Goal: Navigation & Orientation: Find specific page/section

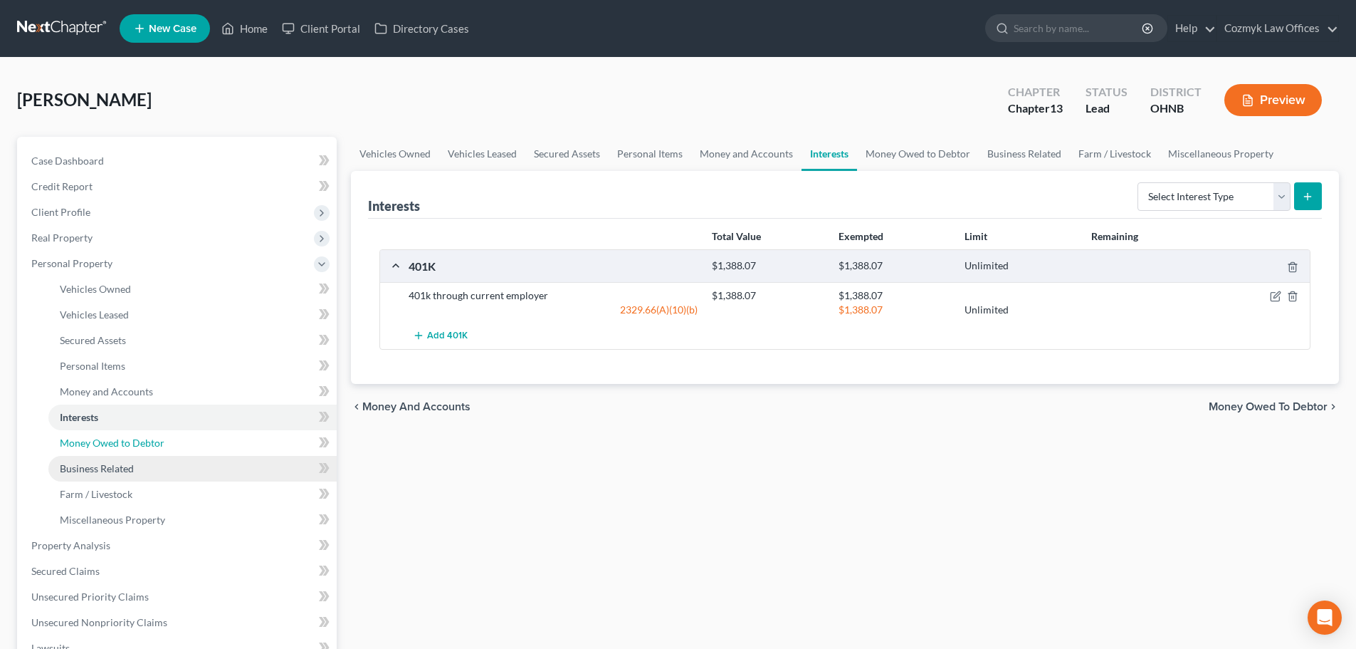
drag, startPoint x: 139, startPoint y: 454, endPoint x: 138, endPoint y: 465, distance: 10.7
click at [139, 454] on link "Money Owed to Debtor" at bounding box center [192, 443] width 288 height 26
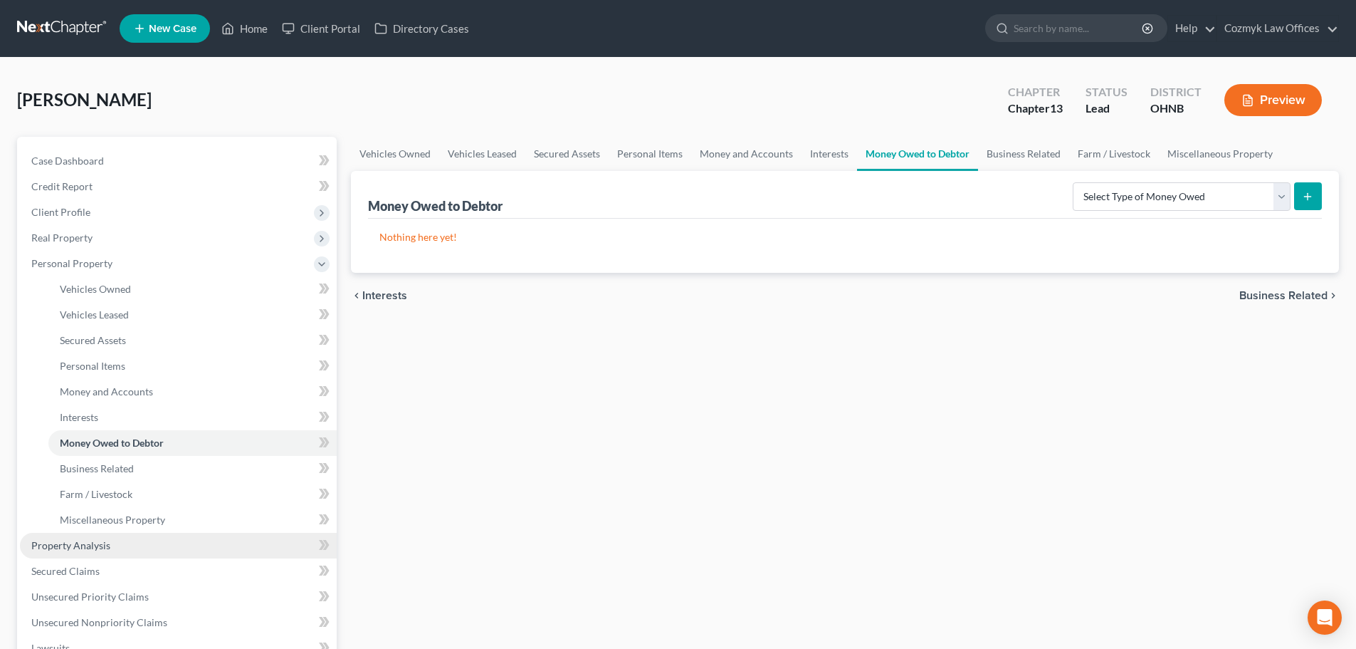
click at [124, 540] on link "Property Analysis" at bounding box center [178, 546] width 317 height 26
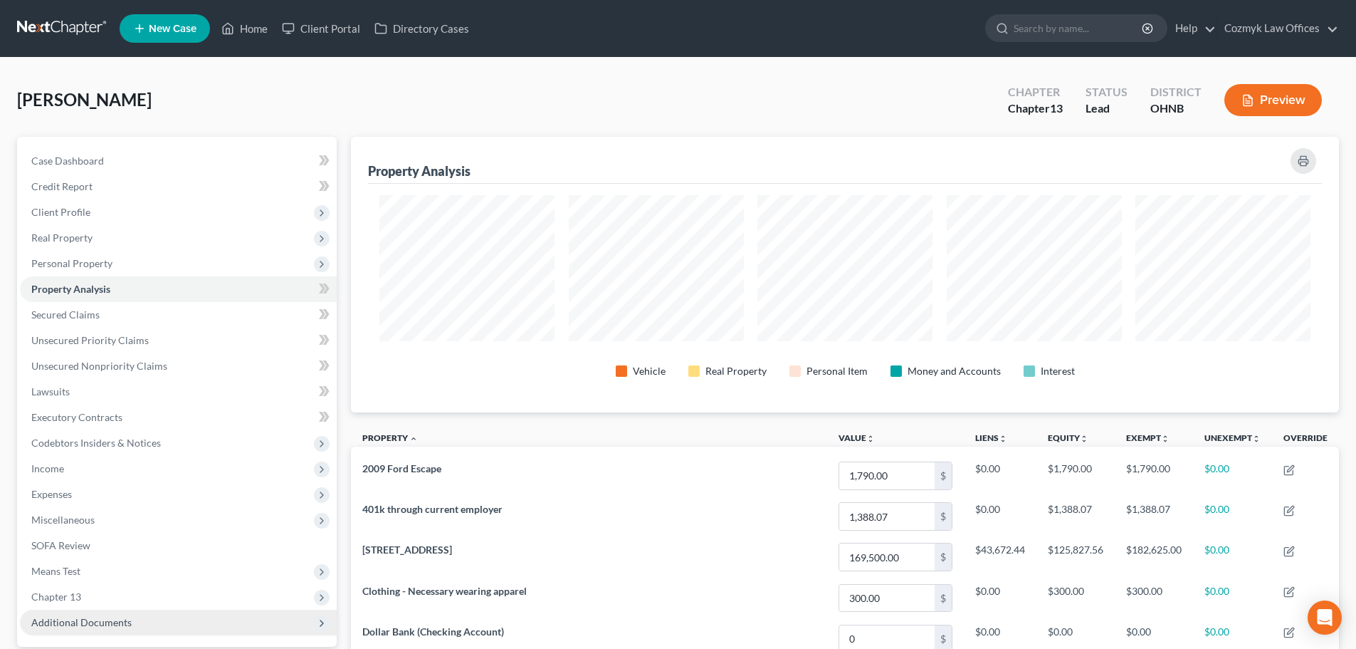
scroll to position [276, 988]
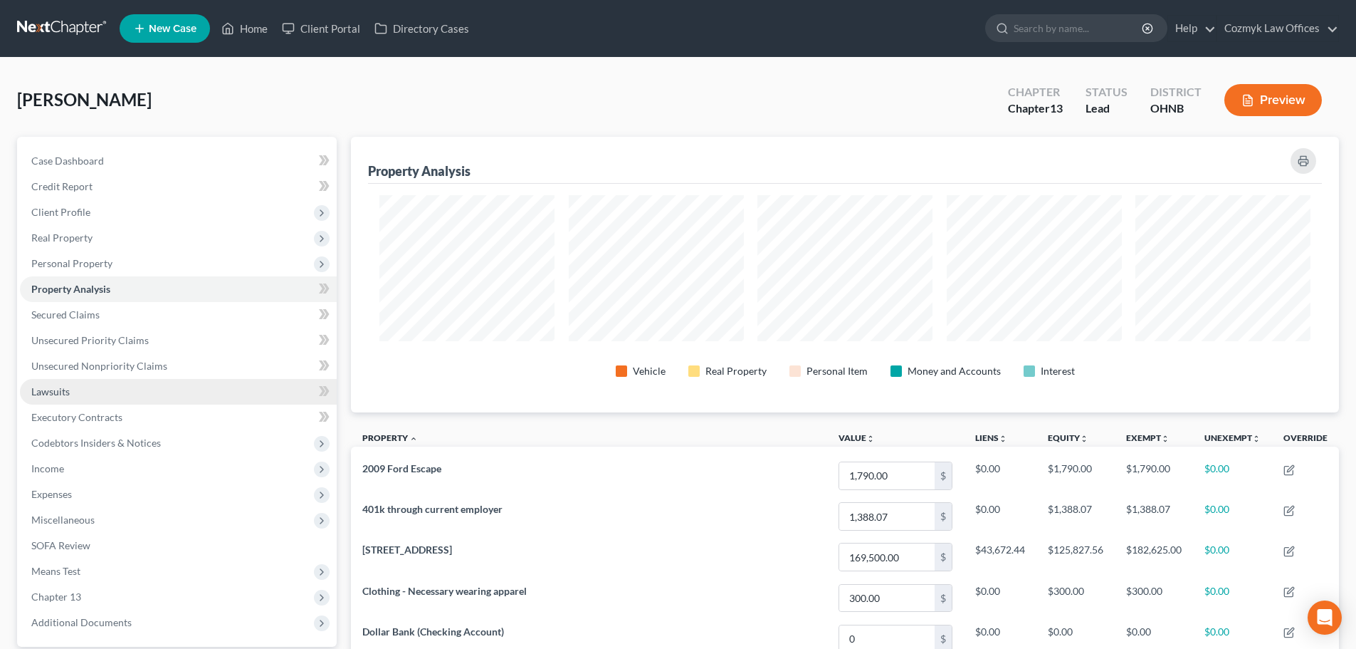
click at [112, 389] on link "Lawsuits" at bounding box center [178, 392] width 317 height 26
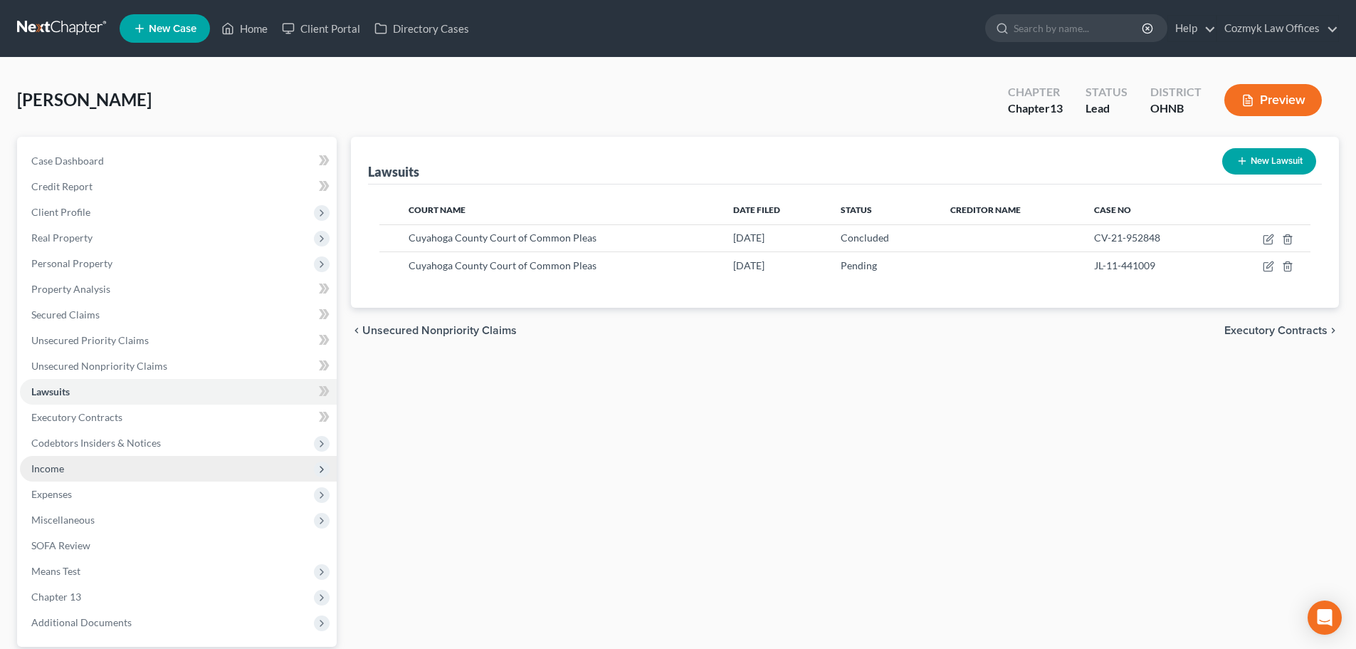
click at [107, 463] on span "Income" at bounding box center [178, 469] width 317 height 26
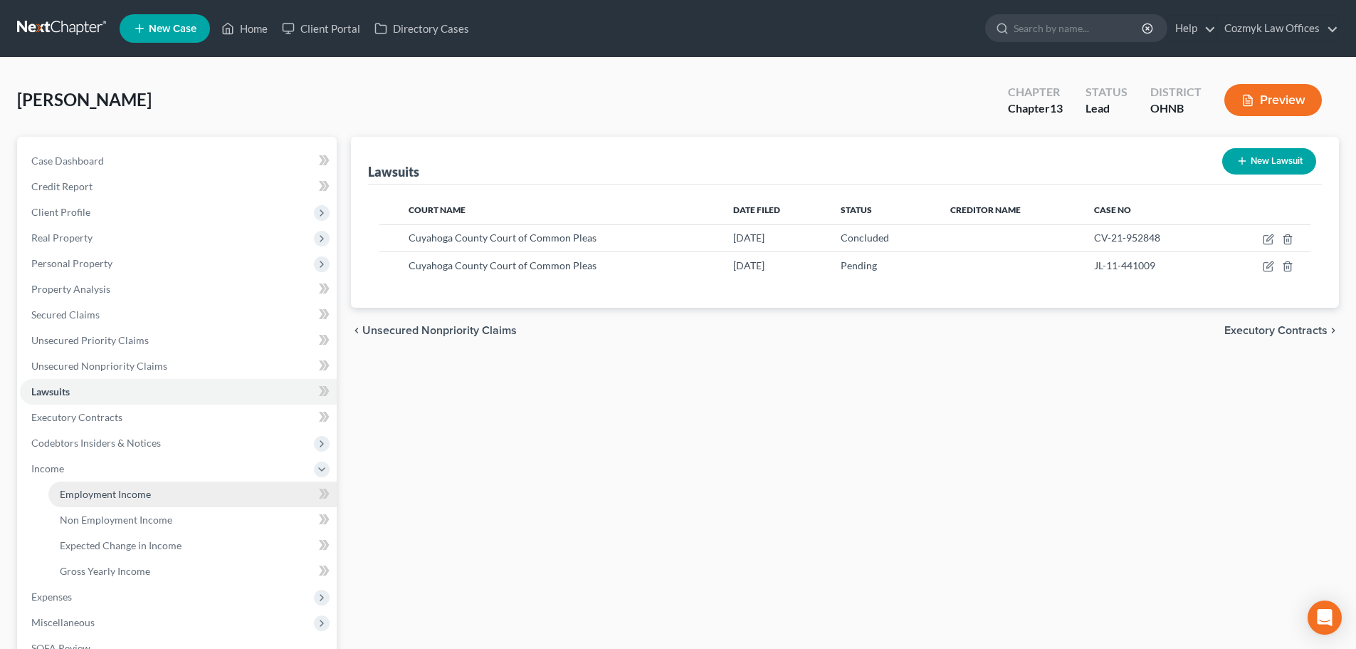
click at [115, 489] on span "Employment Income" at bounding box center [105, 494] width 91 height 12
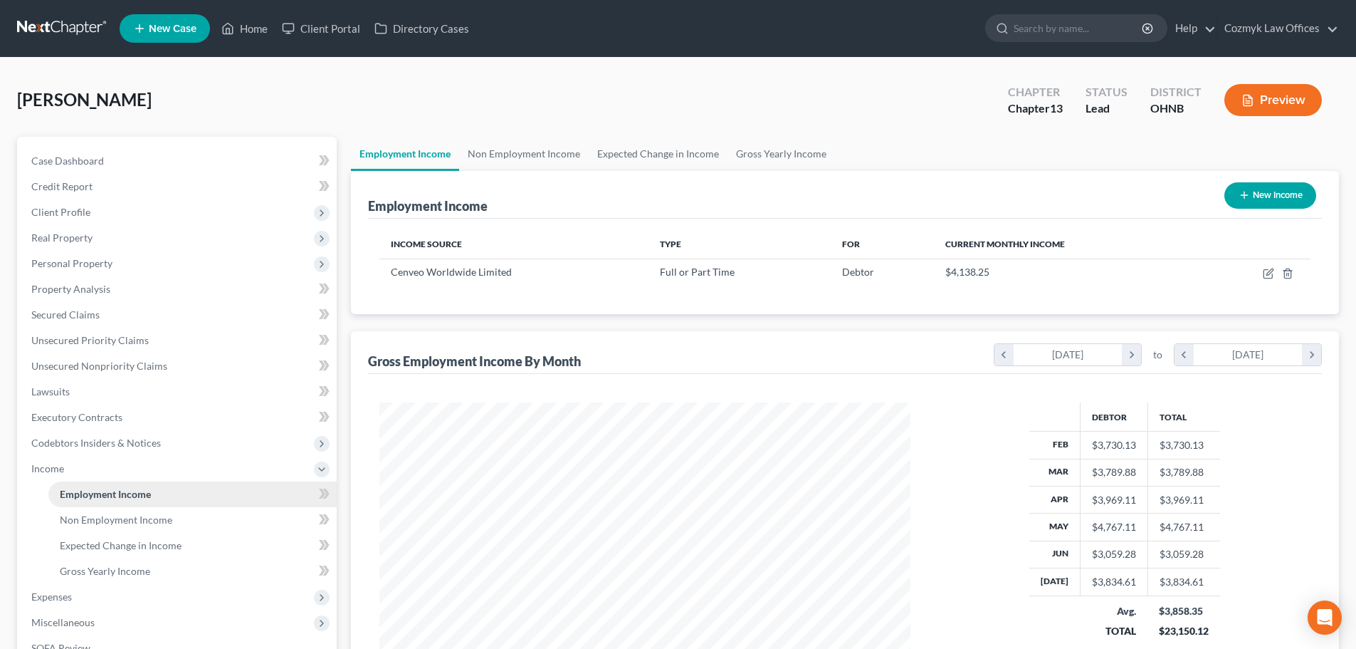
scroll to position [266, 560]
click at [122, 562] on link "Gross Yearly Income" at bounding box center [192, 571] width 288 height 26
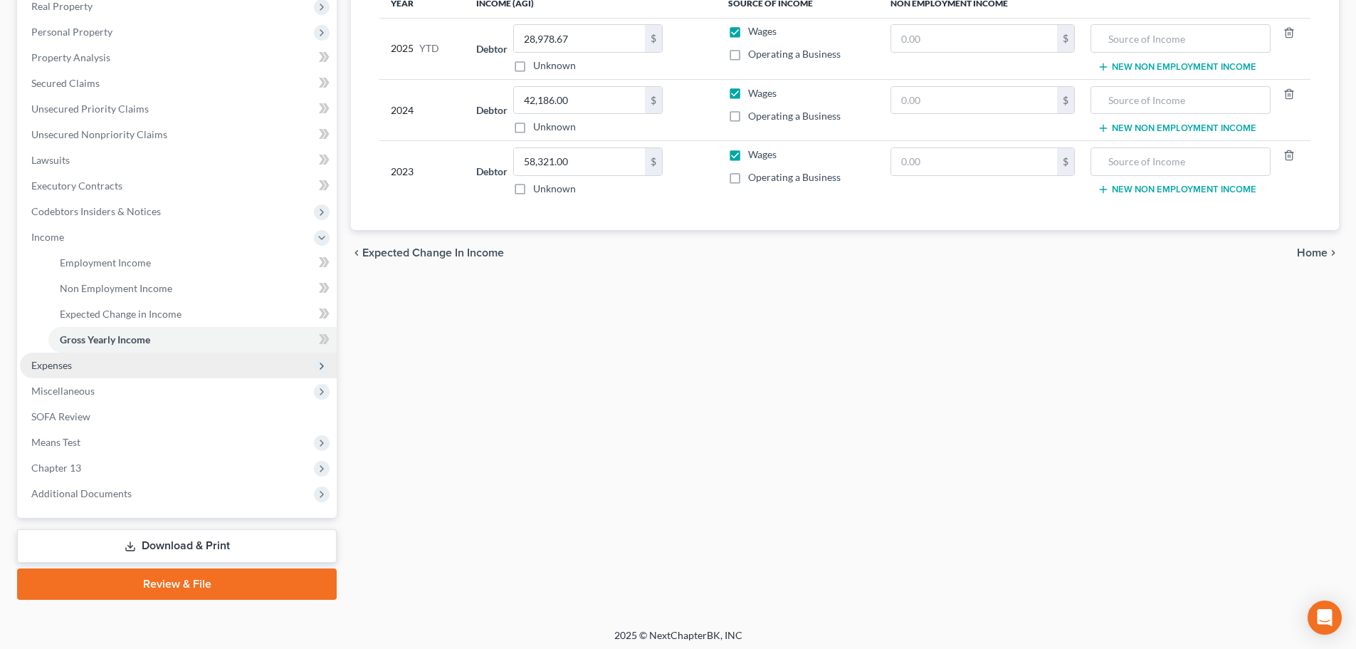
scroll to position [236, 0]
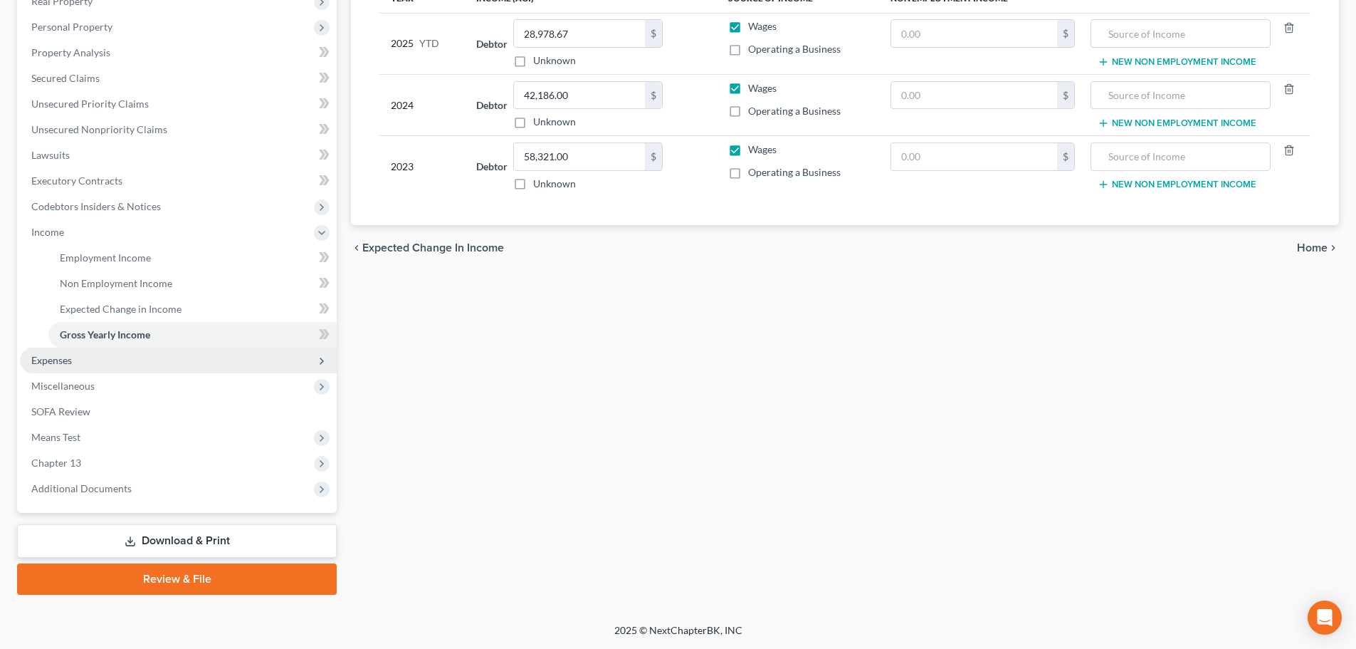
click at [137, 360] on span "Expenses" at bounding box center [178, 360] width 317 height 26
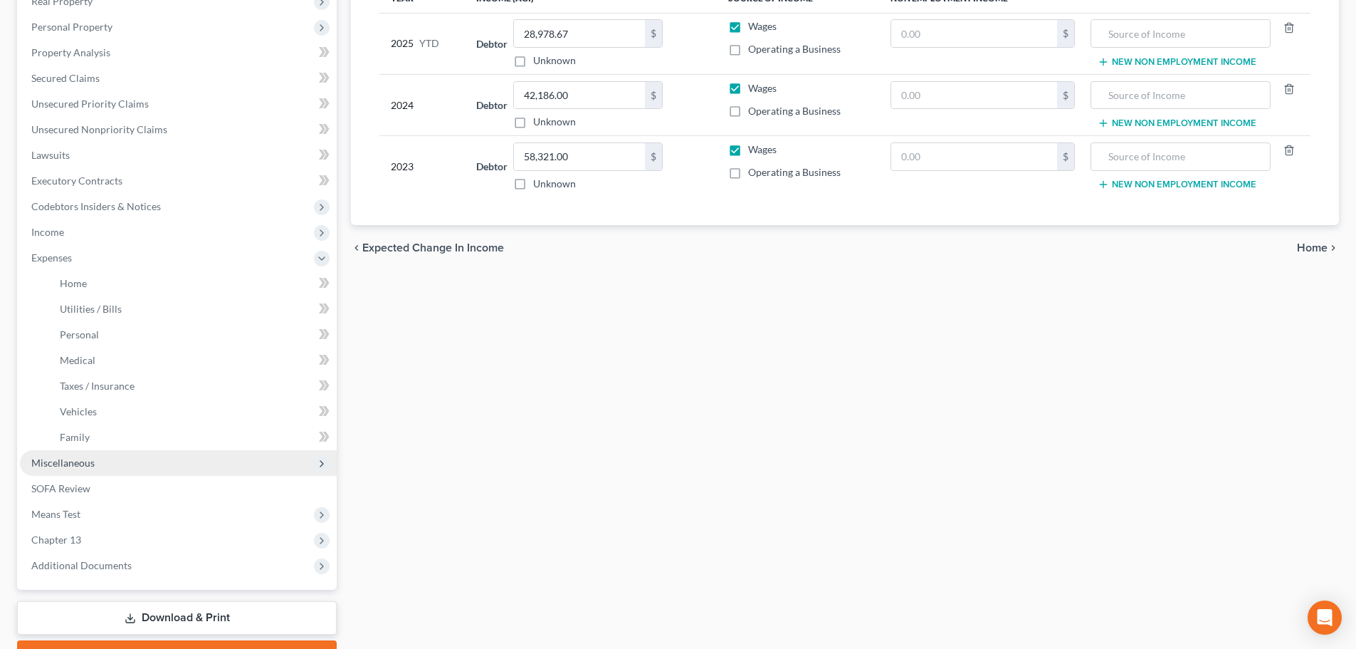
click at [82, 469] on span "Miscellaneous" at bounding box center [178, 463] width 317 height 26
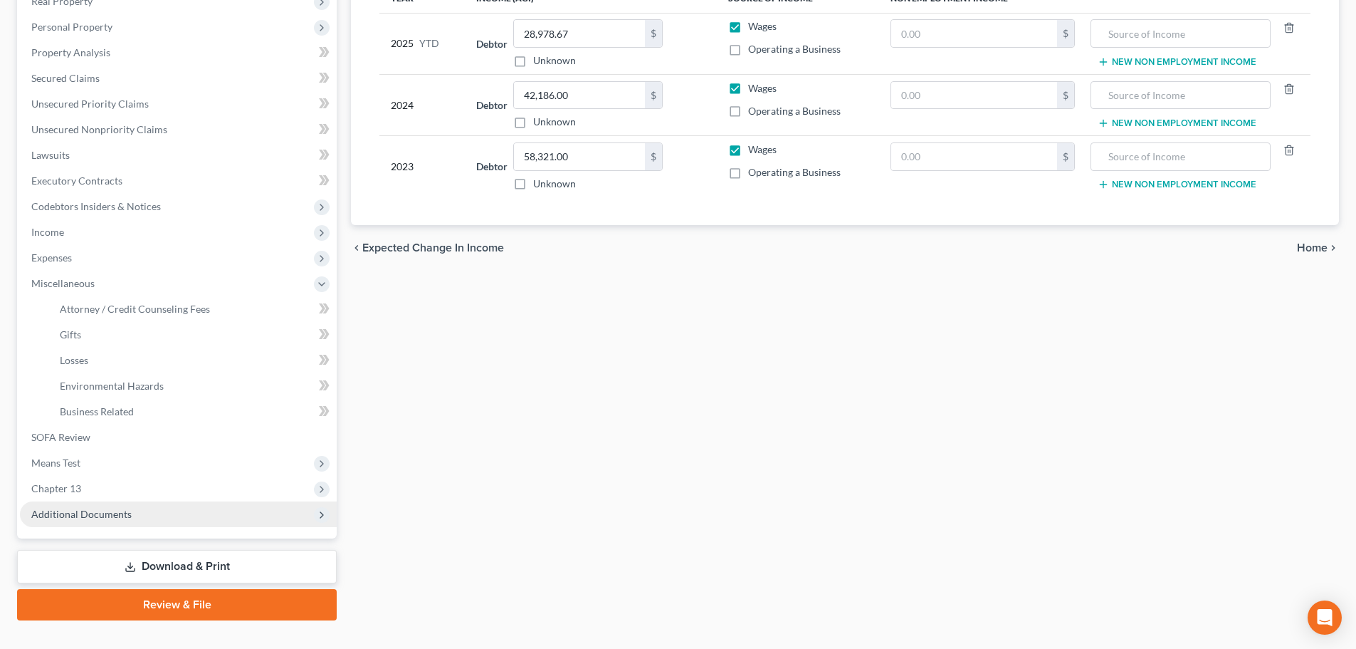
click at [90, 514] on span "Additional Documents" at bounding box center [81, 514] width 100 height 12
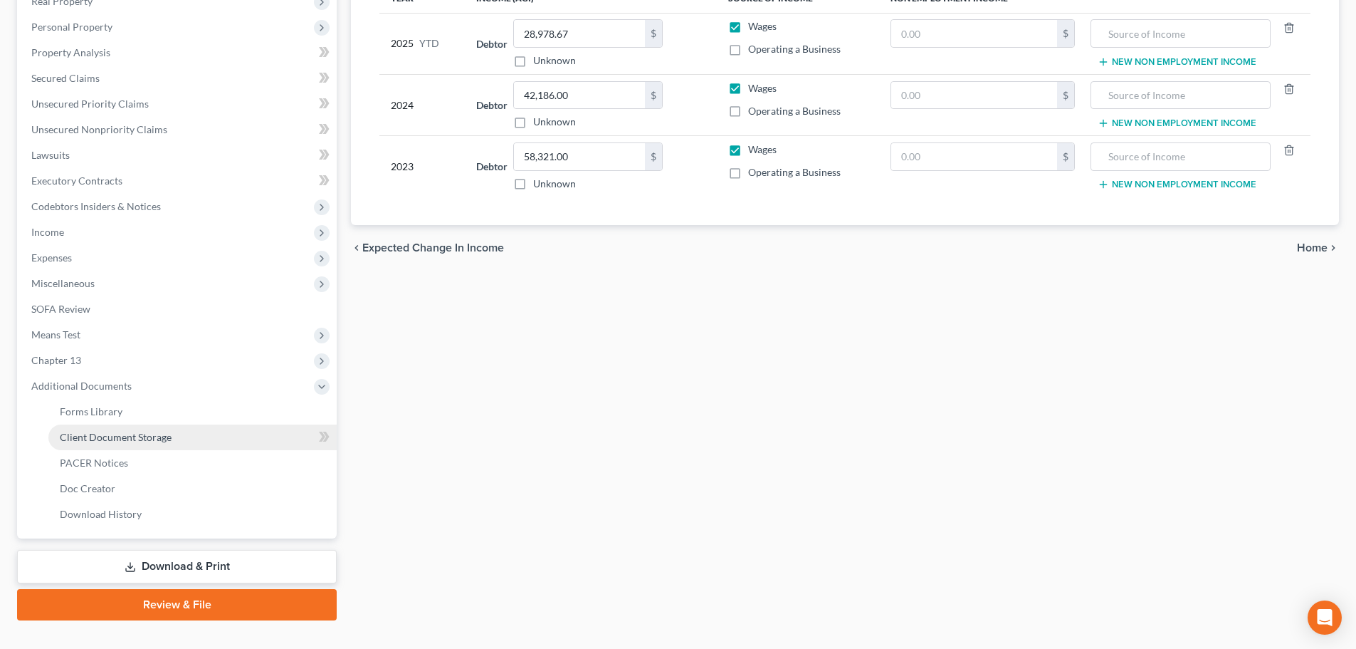
click at [122, 436] on span "Client Document Storage" at bounding box center [116, 437] width 112 height 12
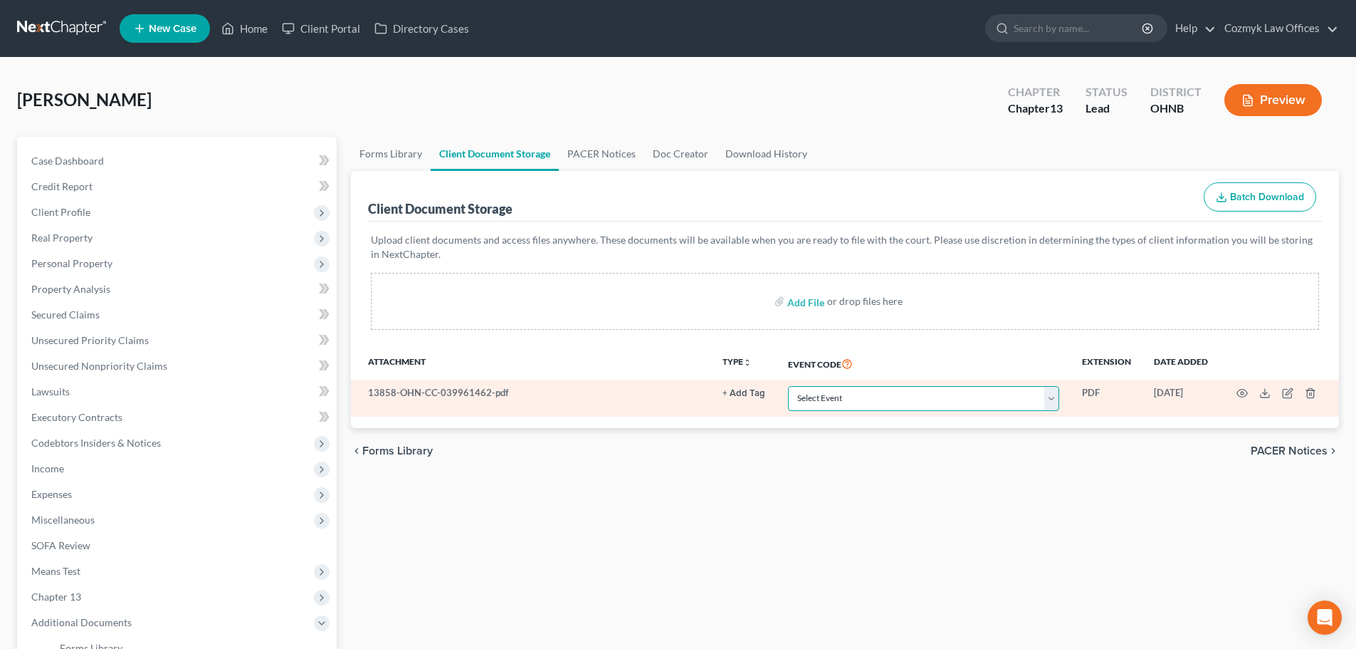
click at [859, 400] on select "Select Event 20 Largest Unsecured Creditors Amended List of Creditors (Fee) Ame…" at bounding box center [923, 398] width 271 height 25
select select "5"
click at [788, 386] on select "Select Event 20 Largest Unsecured Creditors Amended List of Creditors (Fee) Ame…" at bounding box center [923, 398] width 271 height 25
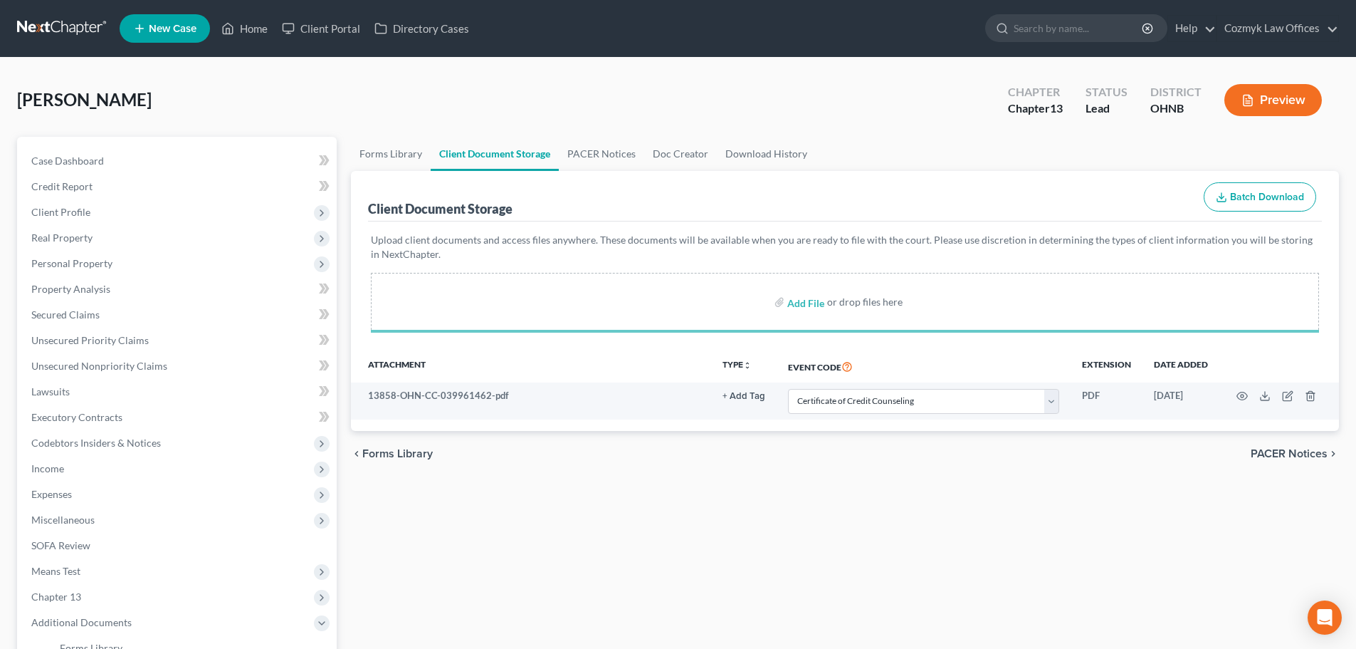
select select "5"
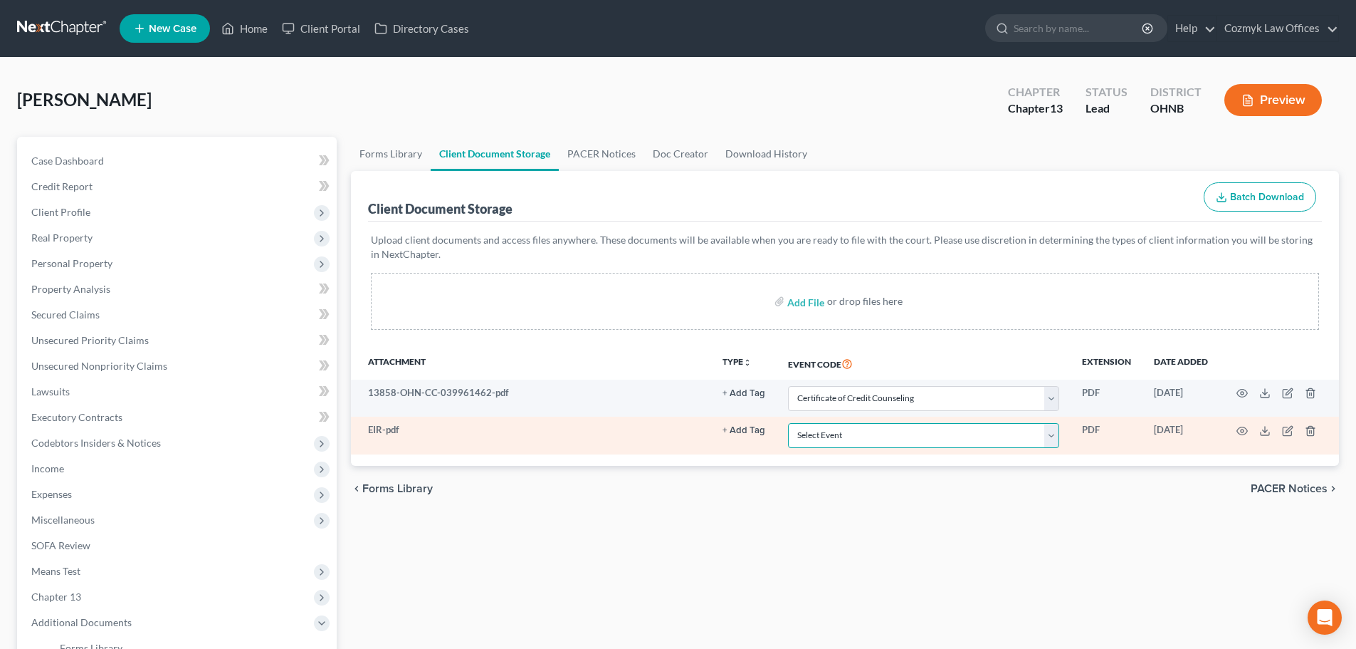
click at [818, 436] on select "Select Event 20 Largest Unsecured Creditors Amended List of Creditors (Fee) Ame…" at bounding box center [923, 435] width 271 height 25
select select "20"
click at [788, 423] on select "Select Event 20 Largest Unsecured Creditors Amended List of Creditors (Fee) Ame…" at bounding box center [923, 435] width 271 height 25
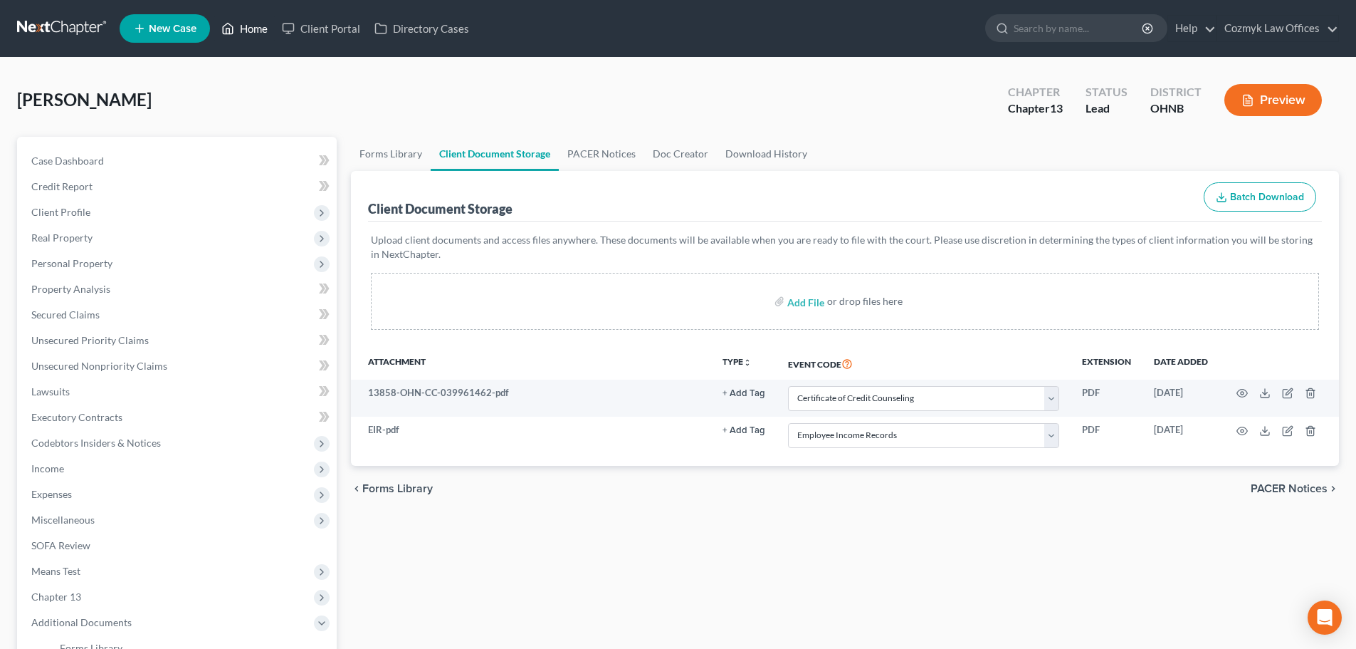
click at [261, 25] on link "Home" at bounding box center [244, 29] width 61 height 26
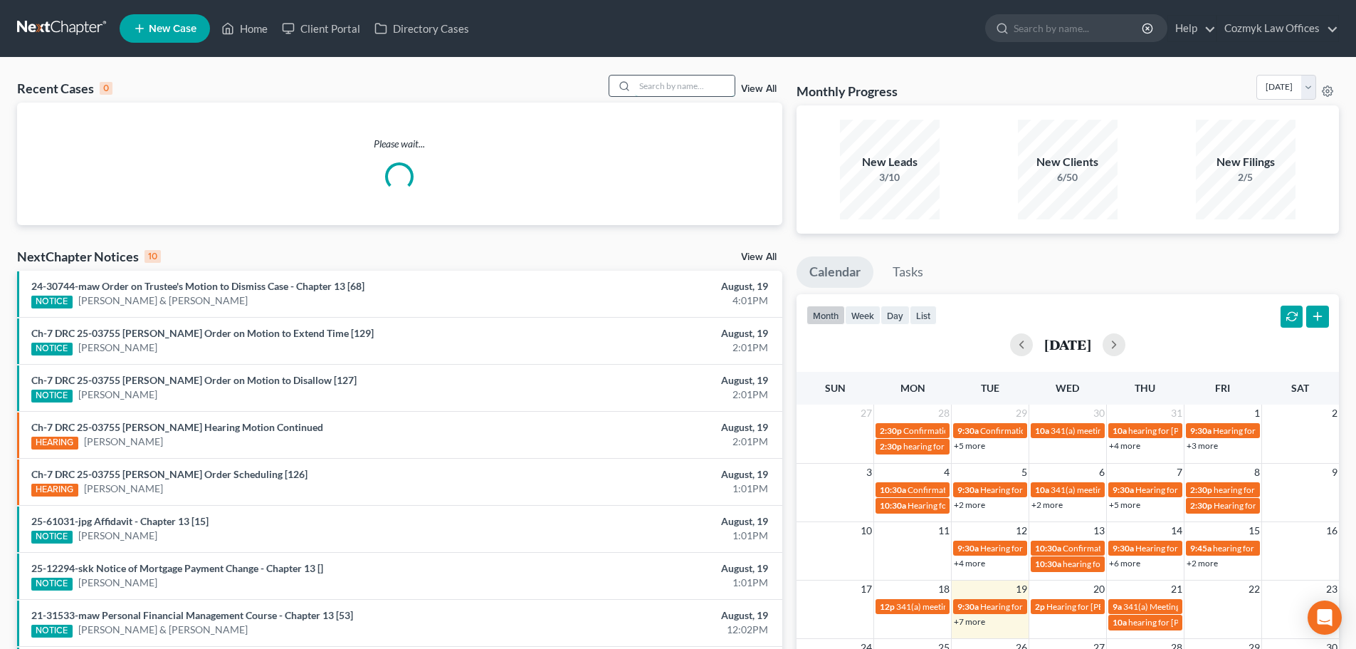
click at [666, 89] on input "search" at bounding box center [685, 85] width 100 height 21
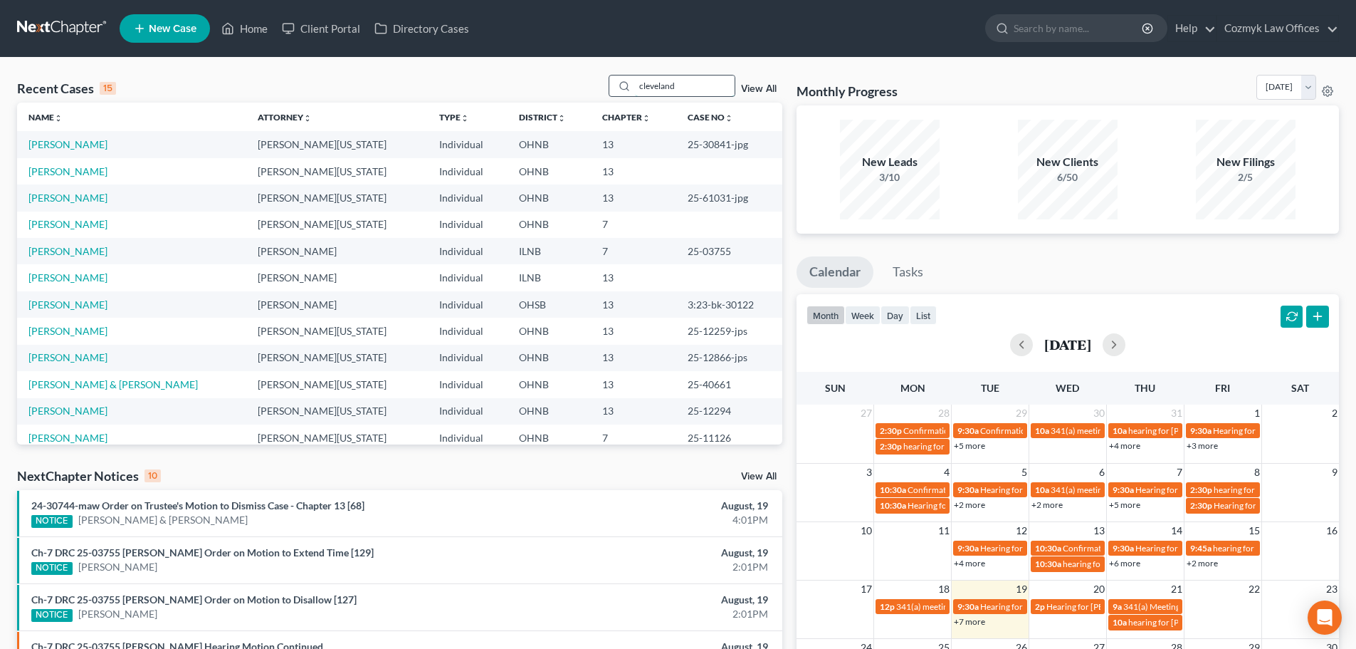
type input "cleveland"
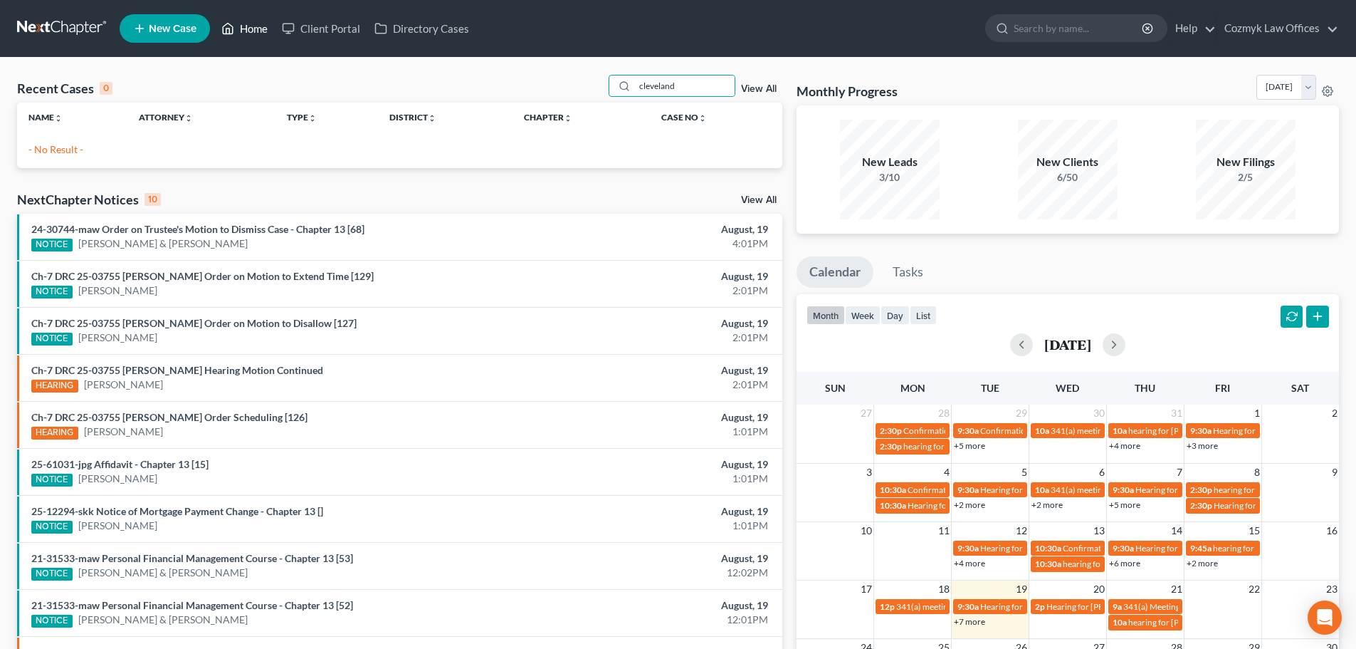
click at [252, 23] on link "Home" at bounding box center [244, 29] width 61 height 26
click at [669, 90] on input "cleveland" at bounding box center [685, 85] width 100 height 21
